Goal: Information Seeking & Learning: Learn about a topic

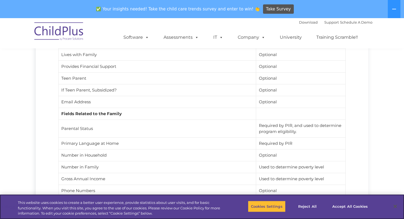
scroll to position [1325, 0]
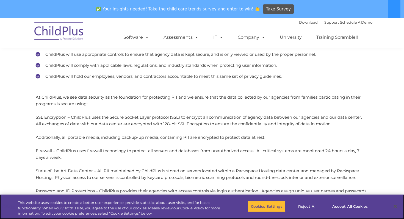
scroll to position [145, 0]
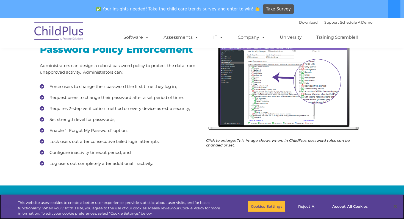
scroll to position [95, 0]
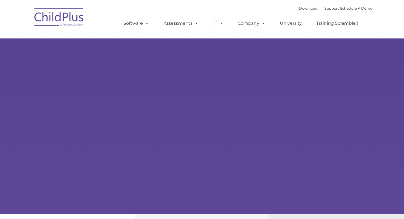
type input ""
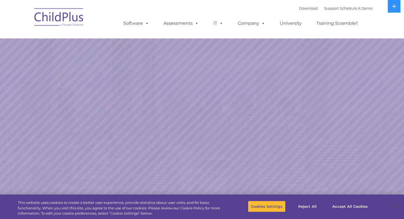
select select "MEDIUM"
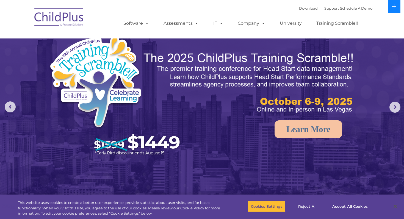
click at [392, 5] on icon at bounding box center [394, 6] width 4 height 4
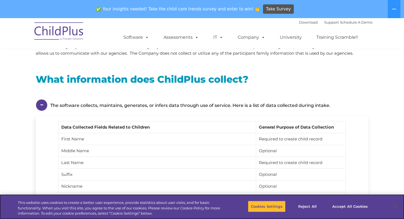
scroll to position [568, 0]
